Goal: Task Accomplishment & Management: Use online tool/utility

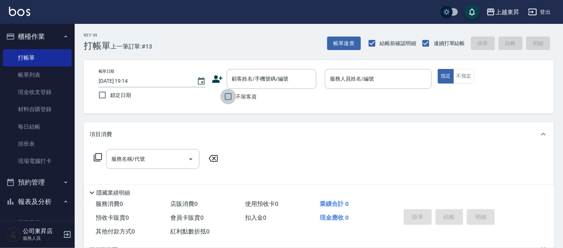
click at [225, 99] on input "不留客資" at bounding box center [228, 97] width 16 height 16
checkbox input "true"
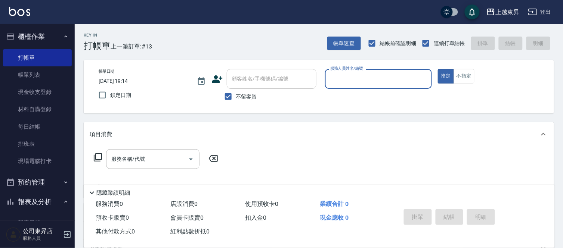
click at [335, 80] on input "服務人員姓名/編號" at bounding box center [378, 78] width 101 height 13
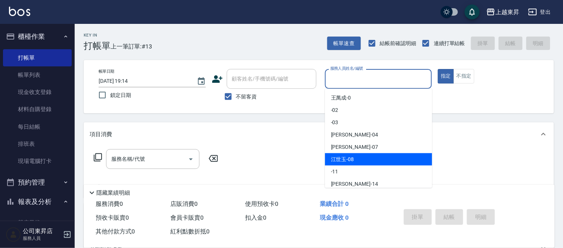
click at [352, 159] on span "[PERSON_NAME]-08" at bounding box center [342, 160] width 23 height 8
type input "[PERSON_NAME]-08"
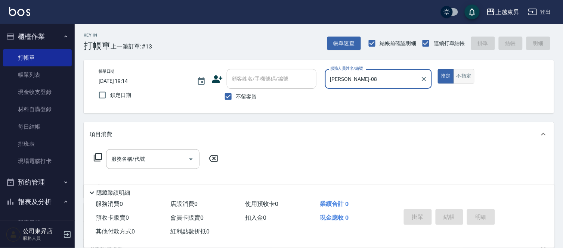
click at [466, 77] on button "不指定" at bounding box center [464, 76] width 21 height 15
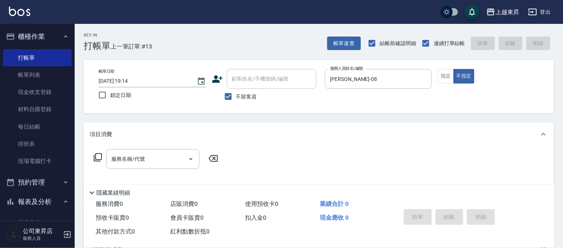
click at [136, 162] on div "服務名稱/代號 服務名稱/代號" at bounding box center [152, 159] width 93 height 20
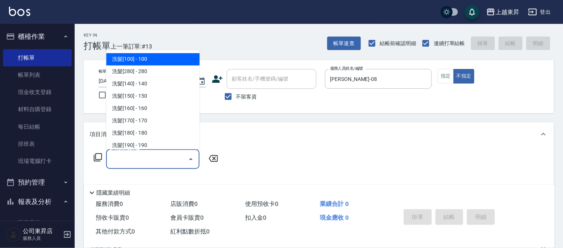
click at [140, 61] on span "洗髮[100] - 100" at bounding box center [152, 59] width 93 height 12
type input "洗髮[100](201)"
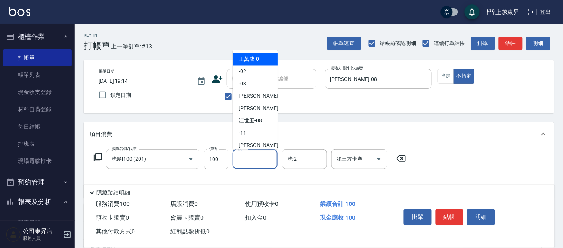
click at [251, 163] on input "洗-1" at bounding box center [255, 159] width 38 height 13
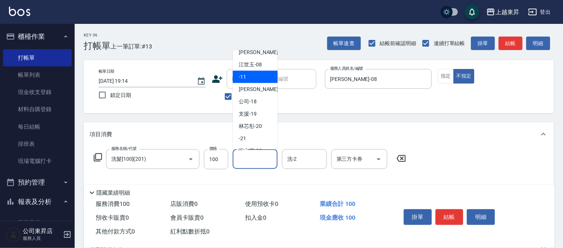
scroll to position [116, 0]
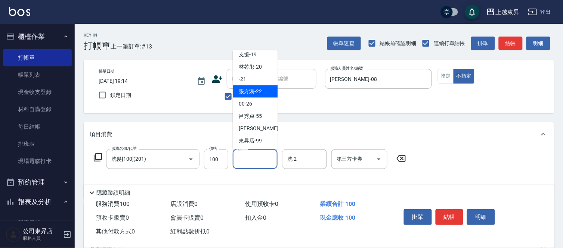
click at [254, 92] on span "張方漪 -22" at bounding box center [250, 92] width 23 height 8
type input "張方漪-22"
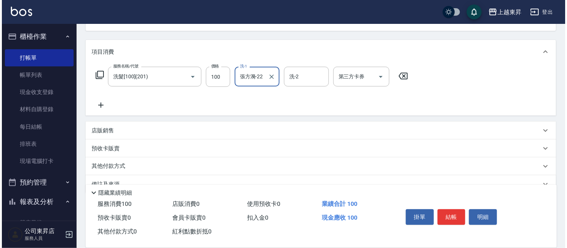
scroll to position [83, 0]
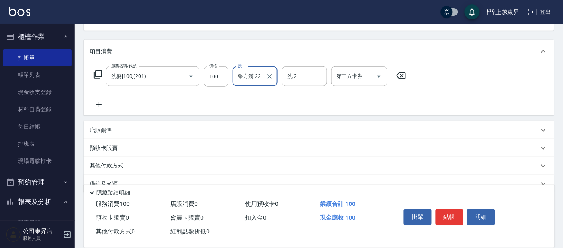
click at [105, 103] on icon at bounding box center [99, 105] width 19 height 9
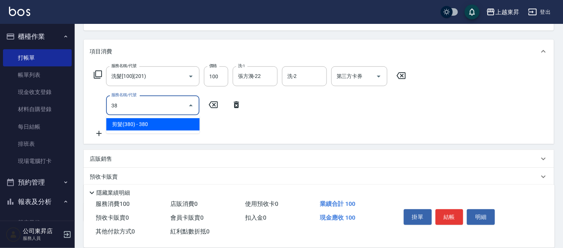
click at [155, 126] on span "剪髮(380) - 380" at bounding box center [152, 124] width 93 height 12
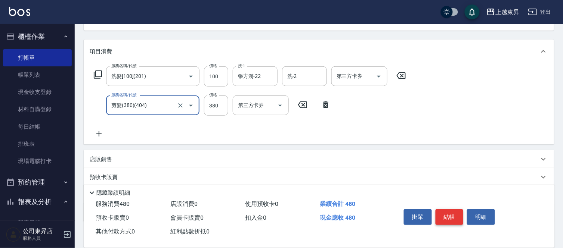
type input "剪髮(380)(404)"
click at [455, 214] on button "結帳" at bounding box center [450, 218] width 28 height 16
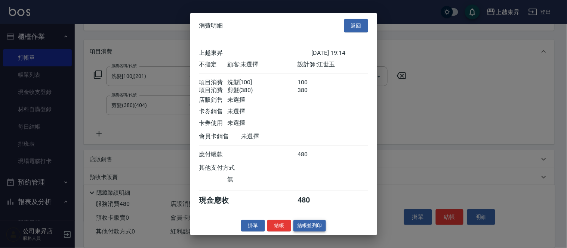
click at [314, 230] on button "結帳並列印" at bounding box center [309, 226] width 33 height 12
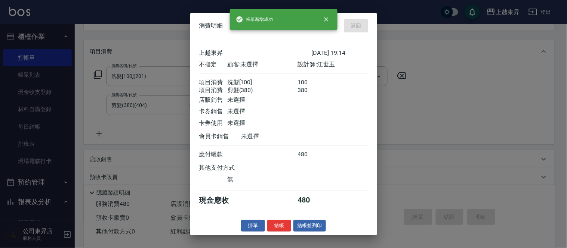
type input "[DATE] 19:47"
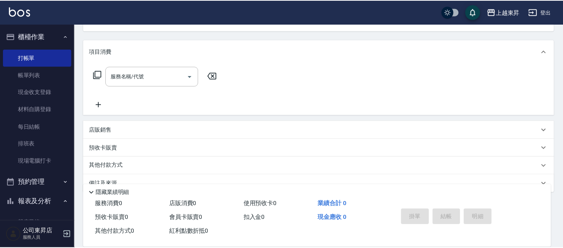
scroll to position [72, 0]
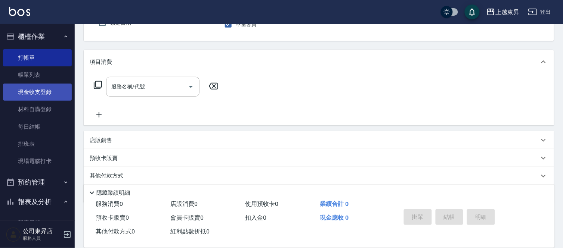
click at [34, 90] on link "現金收支登錄" at bounding box center [37, 92] width 69 height 17
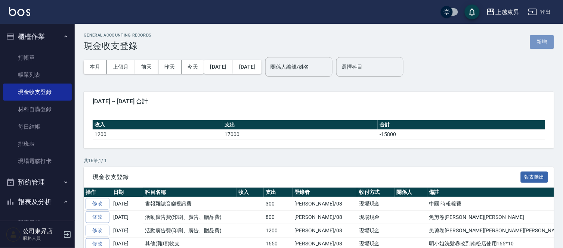
click at [537, 42] on button "新增" at bounding box center [542, 42] width 24 height 14
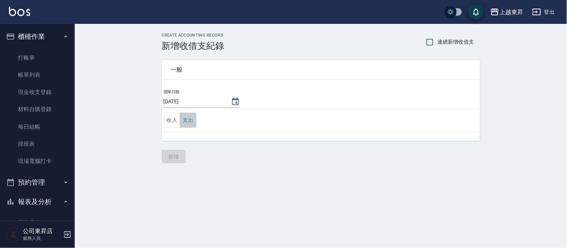
click at [189, 122] on button "支出" at bounding box center [188, 120] width 17 height 15
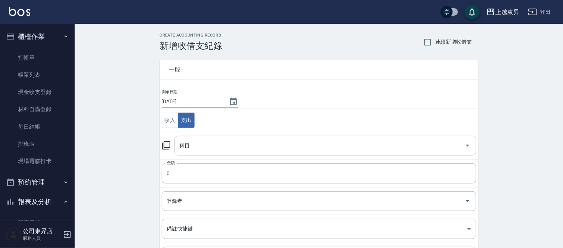
click at [182, 143] on div "科目 科目" at bounding box center [325, 146] width 302 height 20
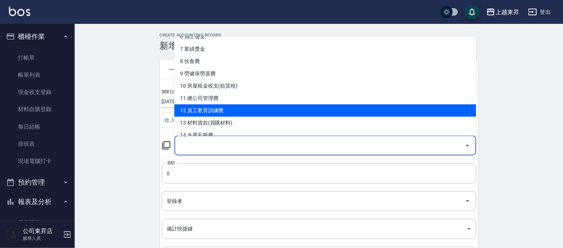
scroll to position [124, 0]
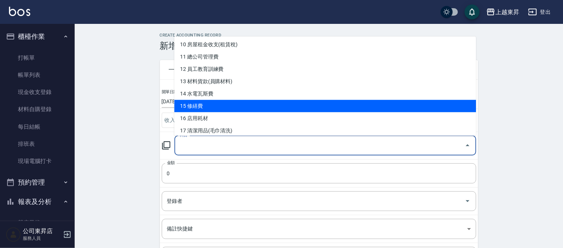
click at [208, 105] on li "15 修繕費" at bounding box center [325, 106] width 302 height 12
type input "15 修繕費"
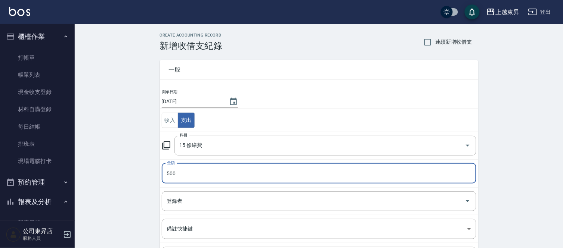
type input "500"
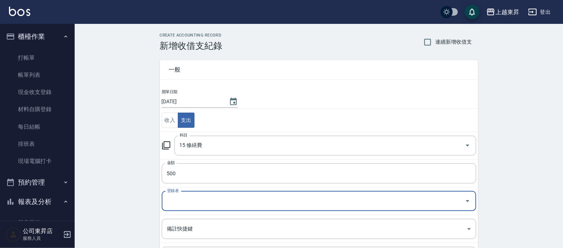
click at [178, 204] on input "登錄者" at bounding box center [313, 201] width 297 height 13
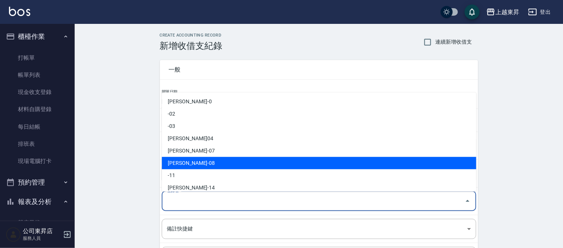
click at [194, 161] on li "[PERSON_NAME]-08" at bounding box center [319, 163] width 315 height 12
type input "[PERSON_NAME]-08"
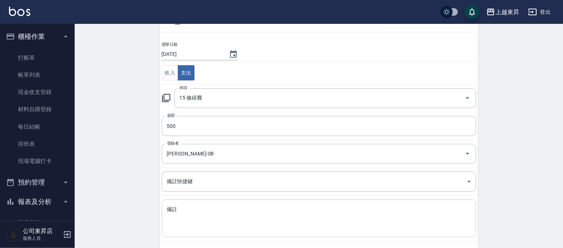
scroll to position [81, 0]
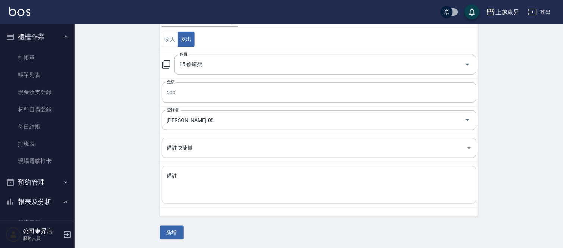
drag, startPoint x: 177, startPoint y: 180, endPoint x: 202, endPoint y: 191, distance: 27.4
click at [179, 182] on textarea "備註" at bounding box center [319, 185] width 304 height 25
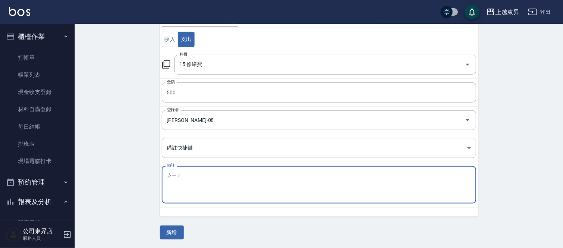
type textarea "領"
type textarea "ㄋ"
type textarea "冷氣維修"
click at [173, 230] on button "新增" at bounding box center [172, 233] width 24 height 14
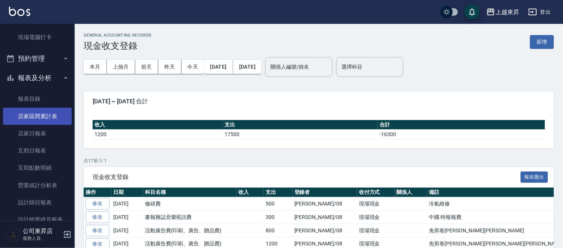
scroll to position [124, 0]
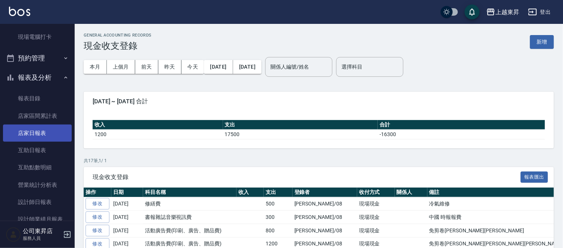
click at [35, 136] on link "店家日報表" at bounding box center [37, 133] width 69 height 17
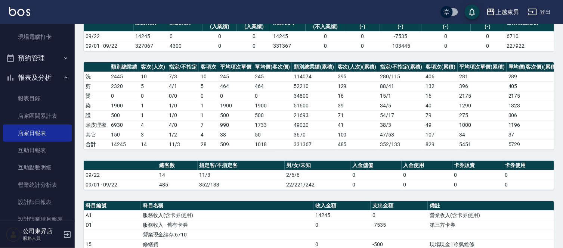
scroll to position [166, 0]
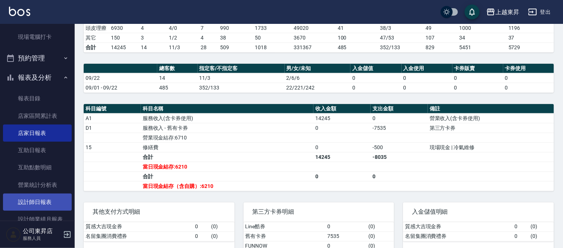
click at [35, 198] on link "設計師日報表" at bounding box center [37, 202] width 69 height 17
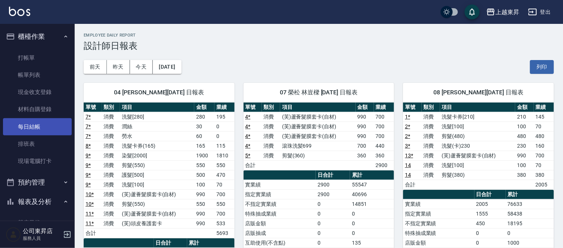
click at [35, 120] on link "每日結帳" at bounding box center [37, 126] width 69 height 17
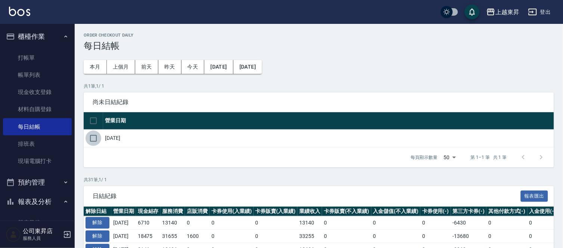
click at [99, 135] on input "checkbox" at bounding box center [94, 139] width 16 height 16
checkbox input "true"
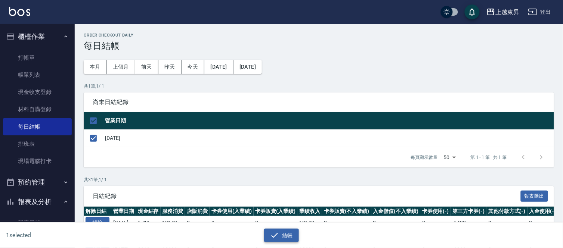
click at [279, 233] on icon "button" at bounding box center [274, 235] width 9 height 9
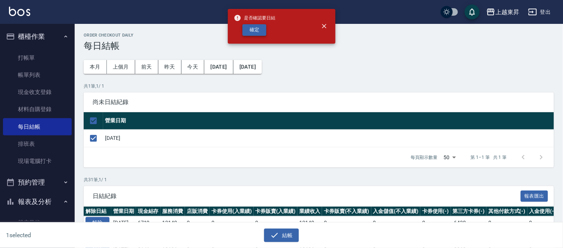
click at [251, 31] on button "確定" at bounding box center [254, 30] width 24 height 12
checkbox input "false"
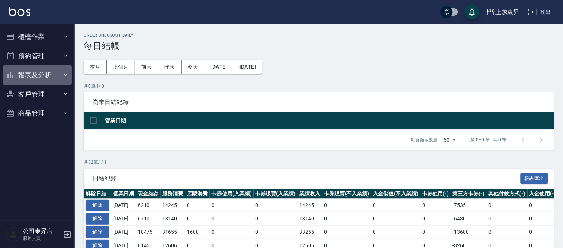
click at [12, 73] on icon "button" at bounding box center [10, 75] width 9 height 9
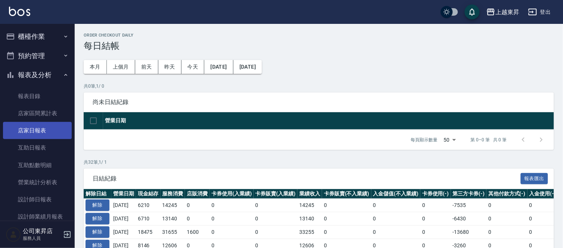
click at [37, 129] on link "店家日報表" at bounding box center [37, 130] width 69 height 17
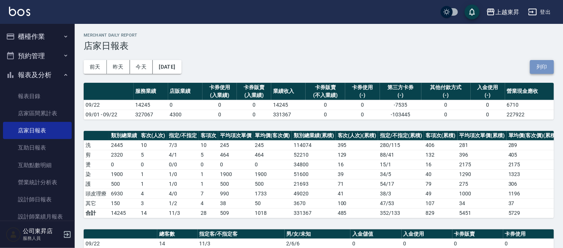
click at [547, 65] on button "列印" at bounding box center [542, 67] width 24 height 14
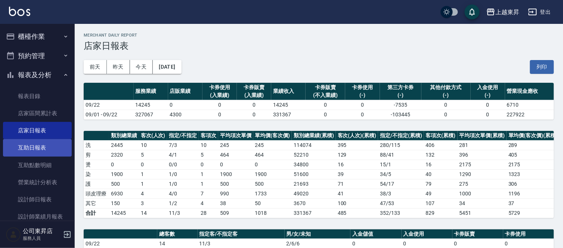
click at [40, 145] on link "互助日報表" at bounding box center [37, 147] width 69 height 17
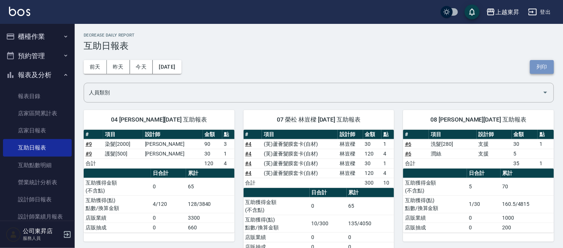
click at [542, 67] on button "列印" at bounding box center [542, 67] width 24 height 14
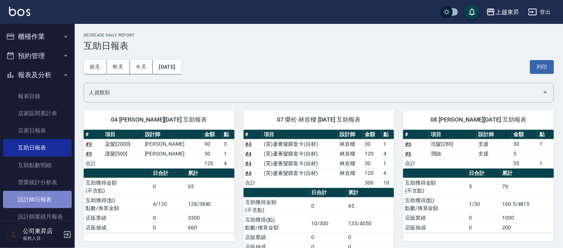
click at [44, 200] on link "設計師日報表" at bounding box center [37, 199] width 69 height 17
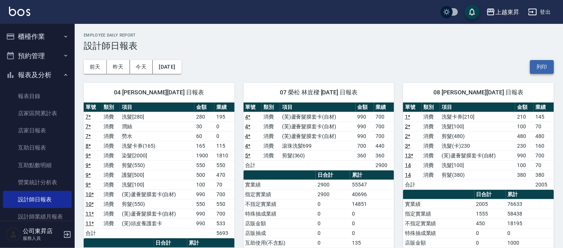
click at [541, 71] on button "列印" at bounding box center [542, 67] width 24 height 14
